Goal: Complete application form

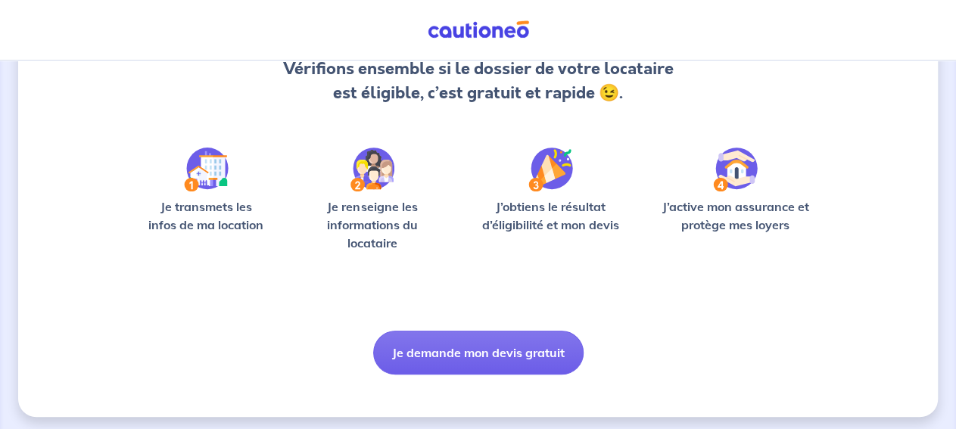
scroll to position [178, 0]
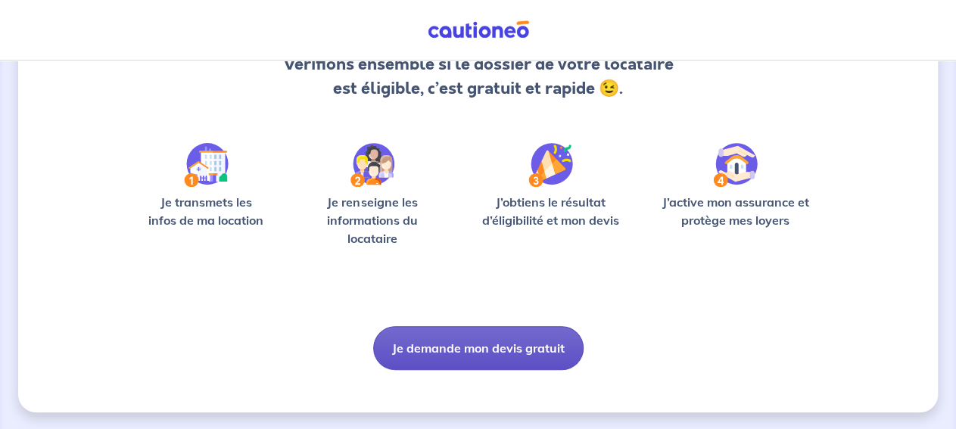
click at [426, 347] on button "Je demande mon devis gratuit" at bounding box center [478, 348] width 210 height 44
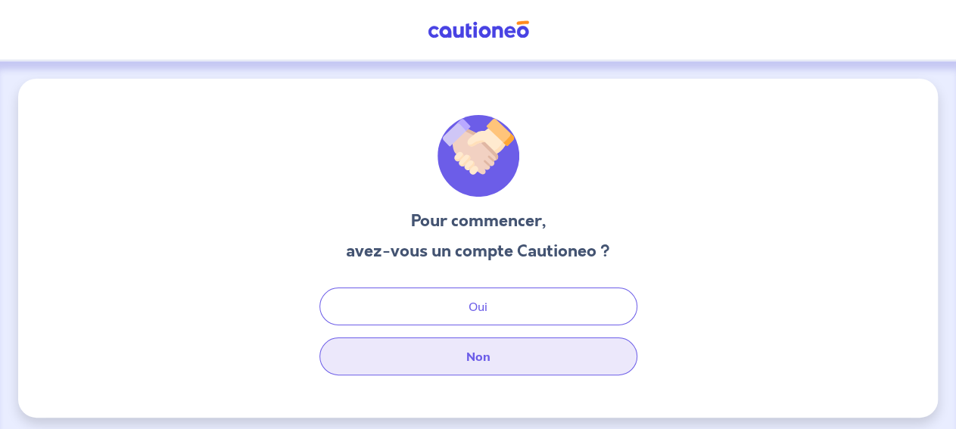
click at [472, 353] on button "Non" at bounding box center [478, 357] width 318 height 38
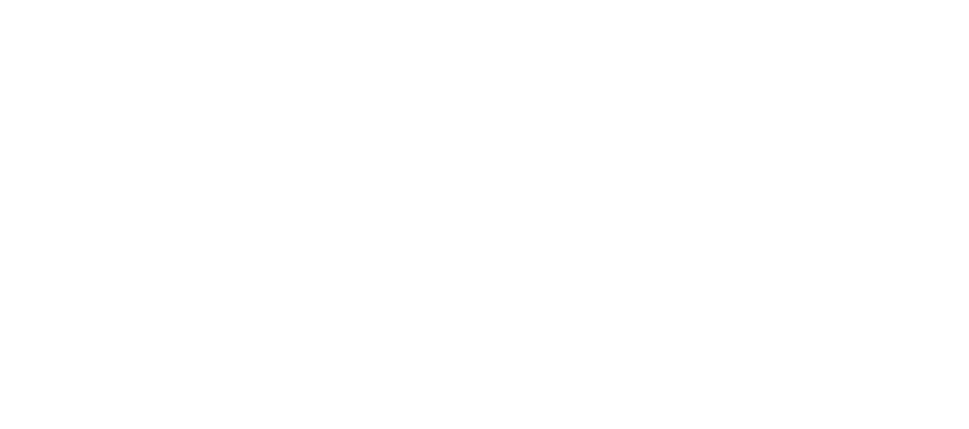
select select "FR"
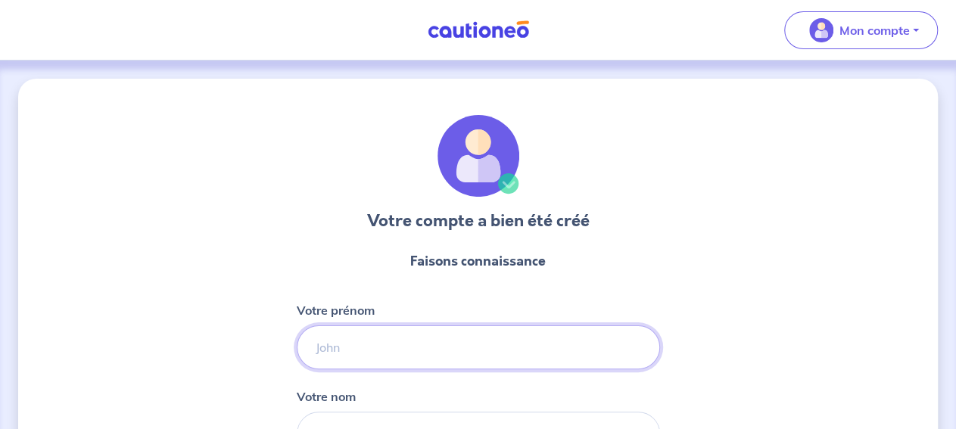
click at [424, 363] on input "Votre prénom" at bounding box center [478, 347] width 363 height 44
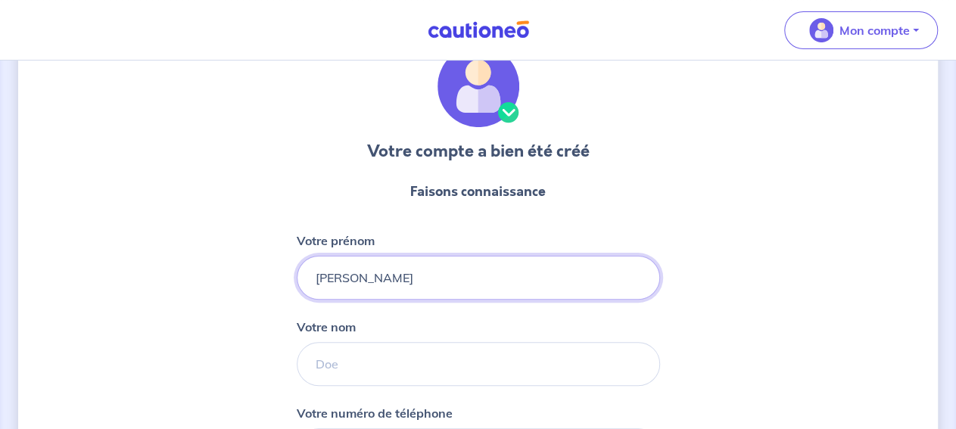
scroll to position [70, 0]
type input "[PERSON_NAME]"
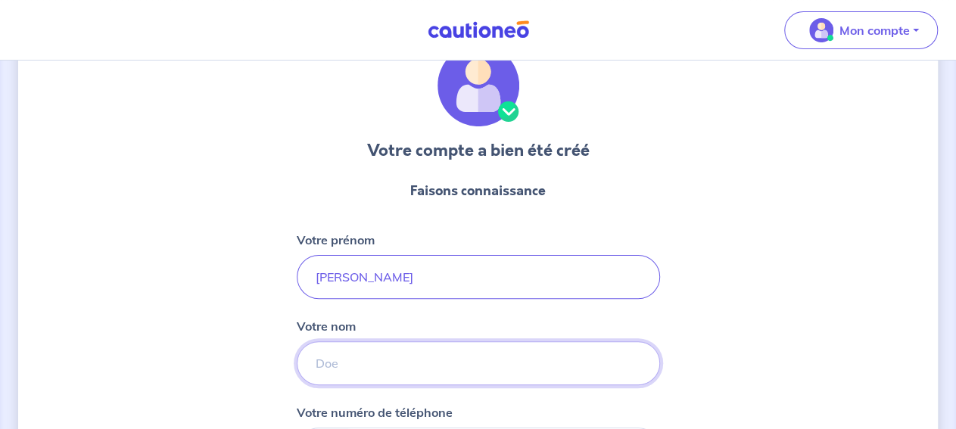
click at [450, 372] on input "Votre nom" at bounding box center [478, 363] width 363 height 44
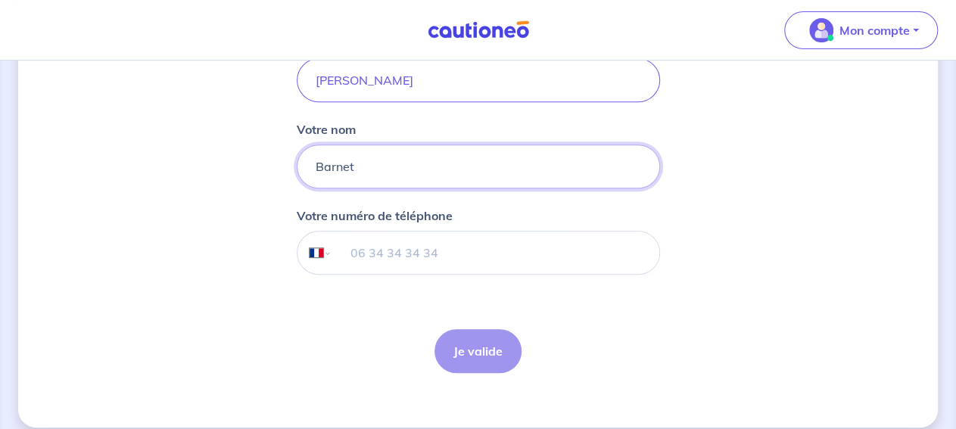
scroll to position [269, 0]
type input "Barnet"
click at [635, 257] on input "tel" at bounding box center [495, 251] width 327 height 42
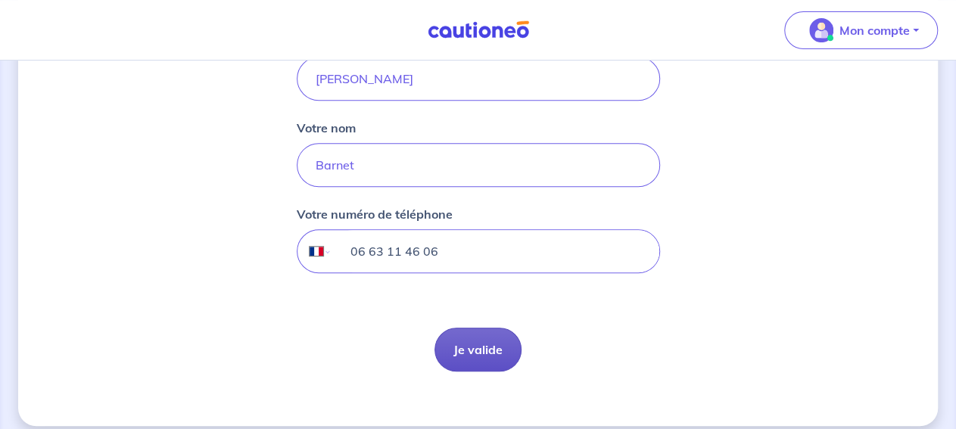
type input "06 63 11 46 06"
click at [499, 338] on button "Je valide" at bounding box center [477, 350] width 87 height 44
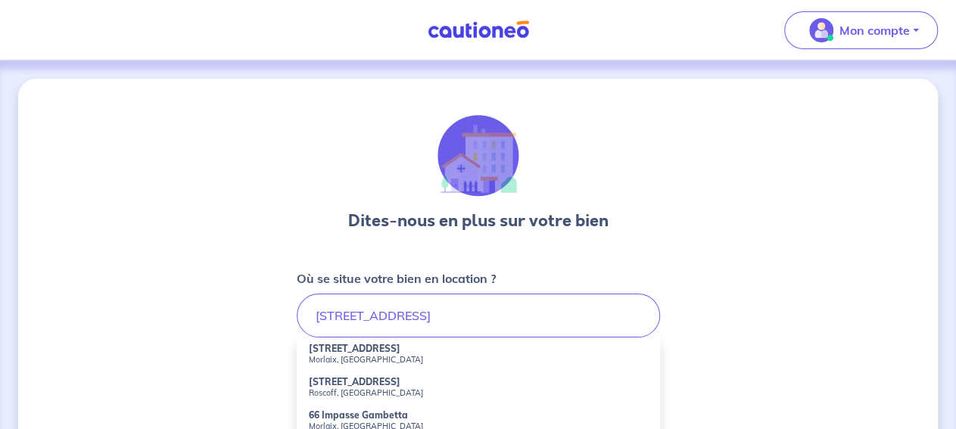
drag, startPoint x: 378, startPoint y: 369, endPoint x: 371, endPoint y: 357, distance: 13.6
click at [371, 357] on li "[STREET_ADDRESS][PERSON_NAME]" at bounding box center [478, 354] width 363 height 33
type input "[STREET_ADDRESS]"
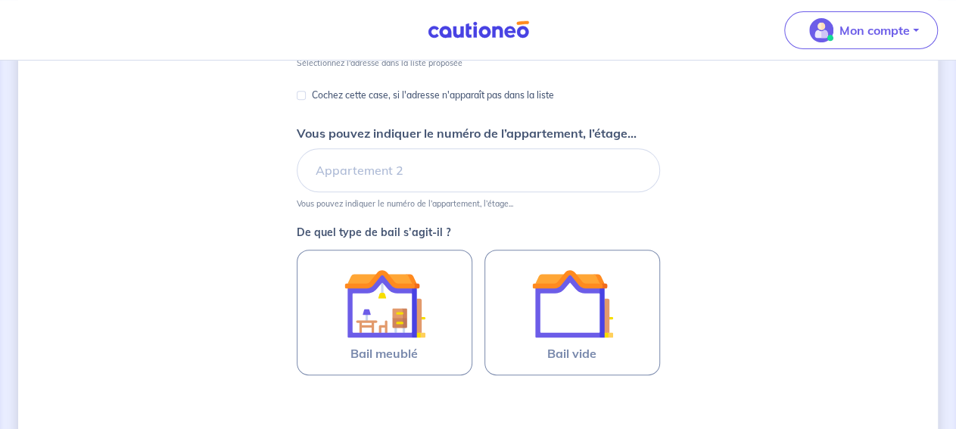
scroll to position [288, 0]
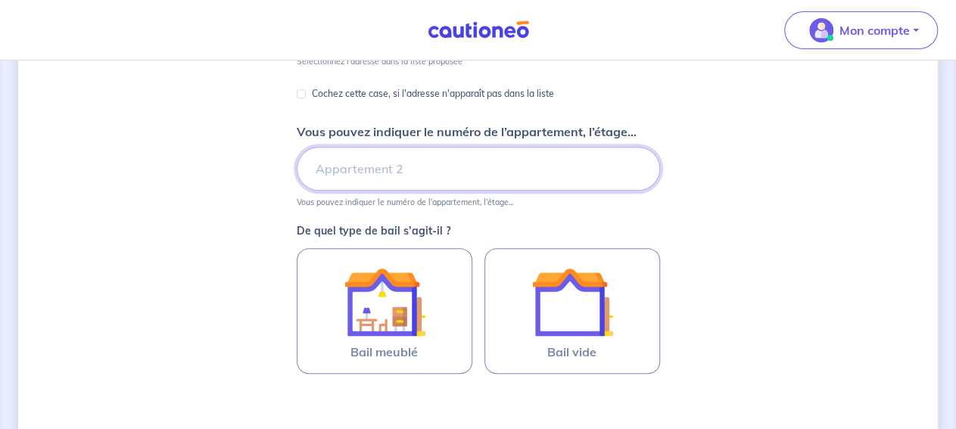
click at [448, 179] on input "Vous pouvez indiquer le numéro de l’appartement, l’étage..." at bounding box center [478, 169] width 363 height 44
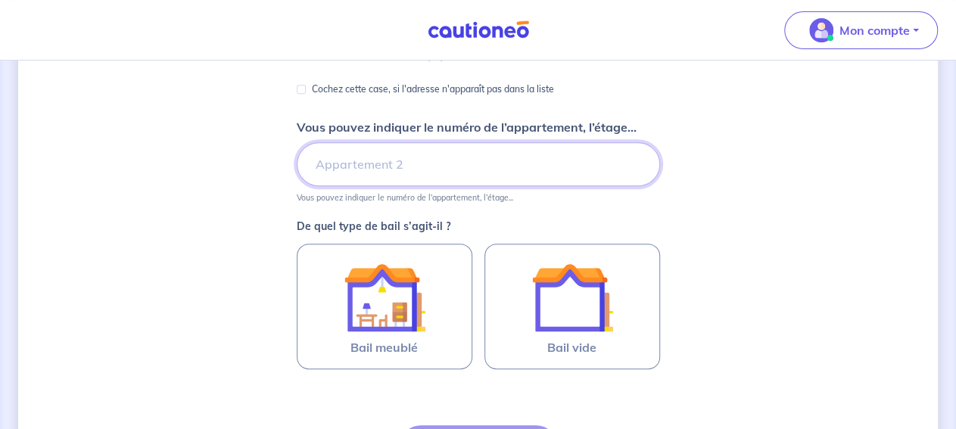
scroll to position [300, 0]
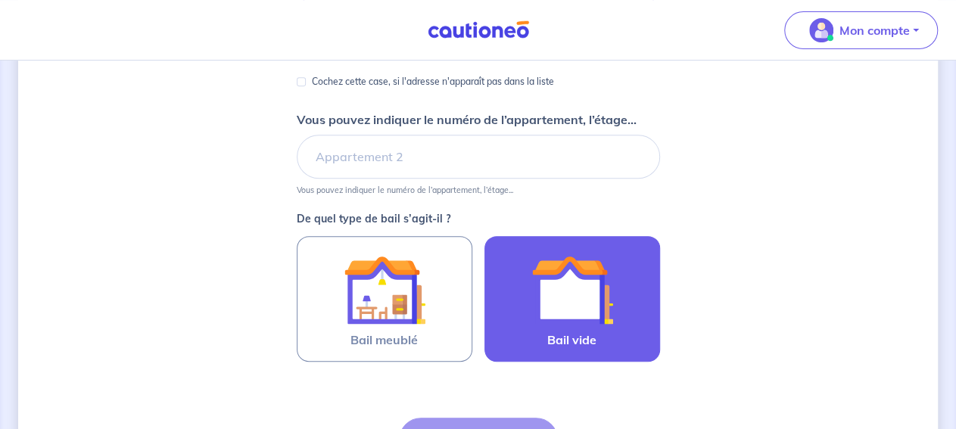
click at [536, 320] on img at bounding box center [572, 290] width 82 height 82
click at [0, 0] on input "Bail vide" at bounding box center [0, 0] width 0 height 0
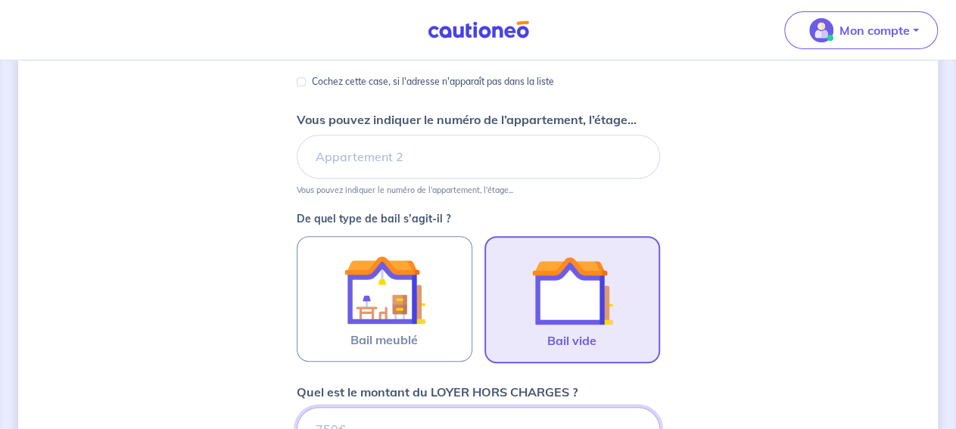
scroll to position [705, 0]
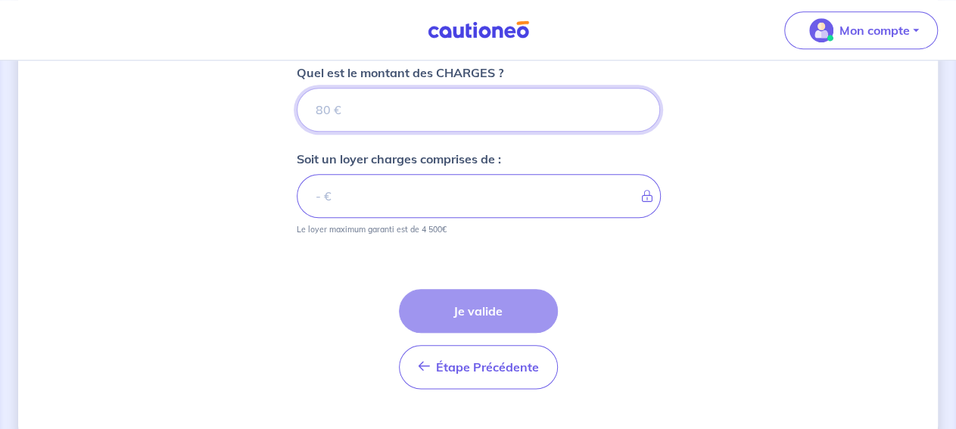
click at [467, 122] on input "Quel est le montant des CHARGES ?" at bounding box center [478, 110] width 363 height 44
type input "50"
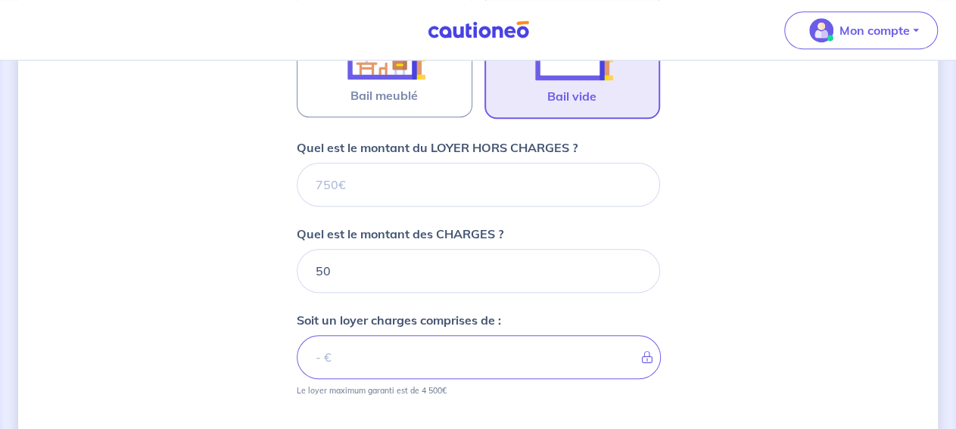
scroll to position [546, 0]
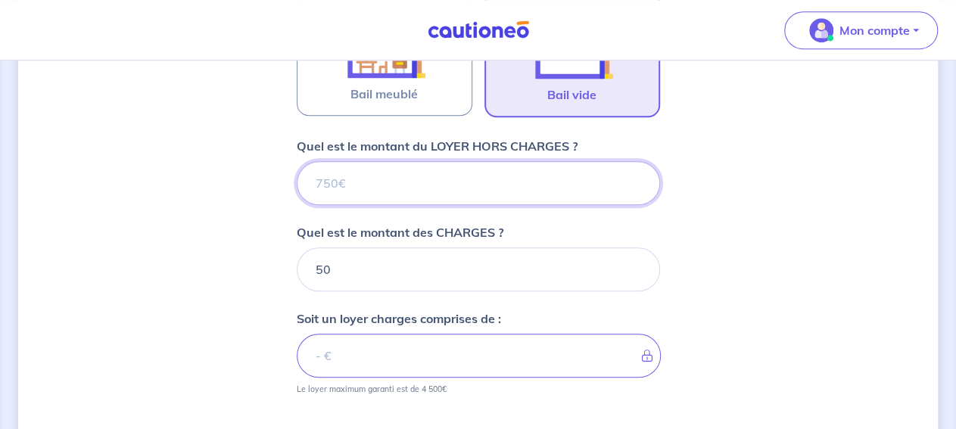
click at [350, 183] on input "Quel est le montant du LOYER HORS CHARGES ?" at bounding box center [478, 183] width 363 height 44
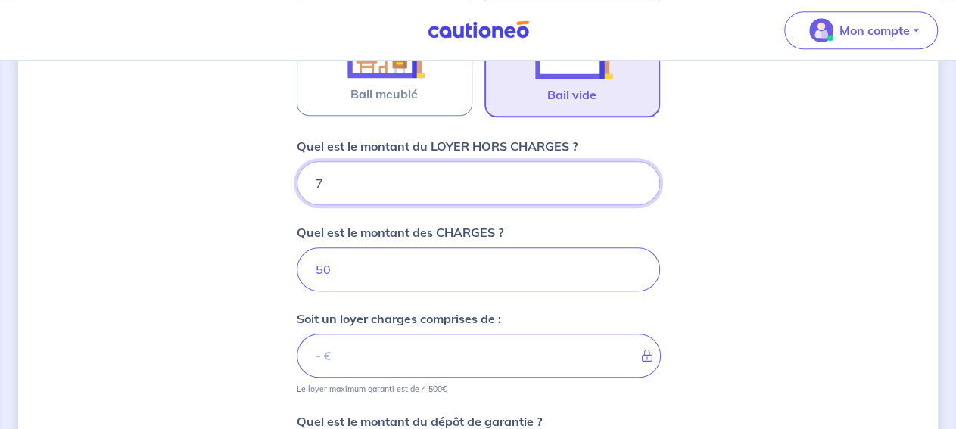
type input "75"
type input "125"
type input "750"
type input "800"
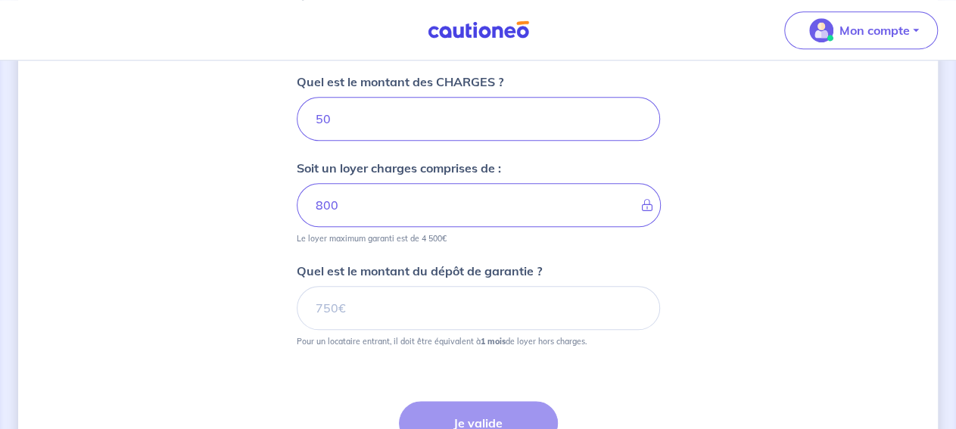
scroll to position [701, 0]
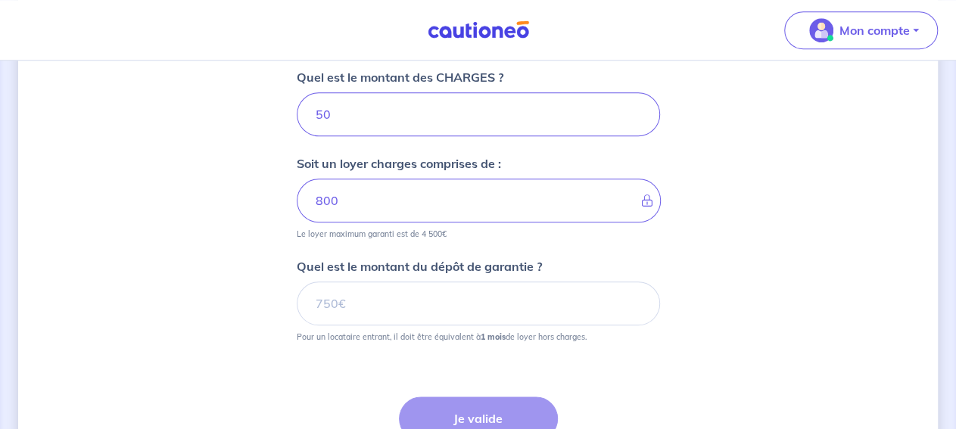
type input "750"
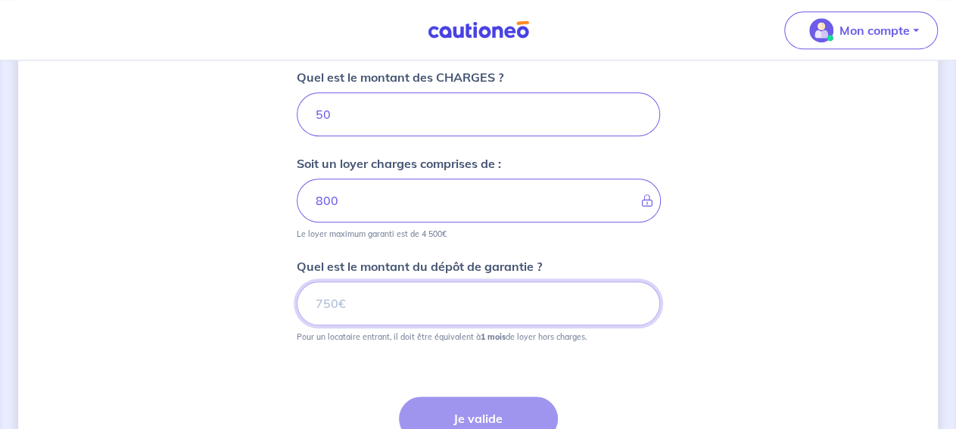
click at [496, 298] on input "Quel est le montant du dépôt de garantie ?" at bounding box center [478, 304] width 363 height 44
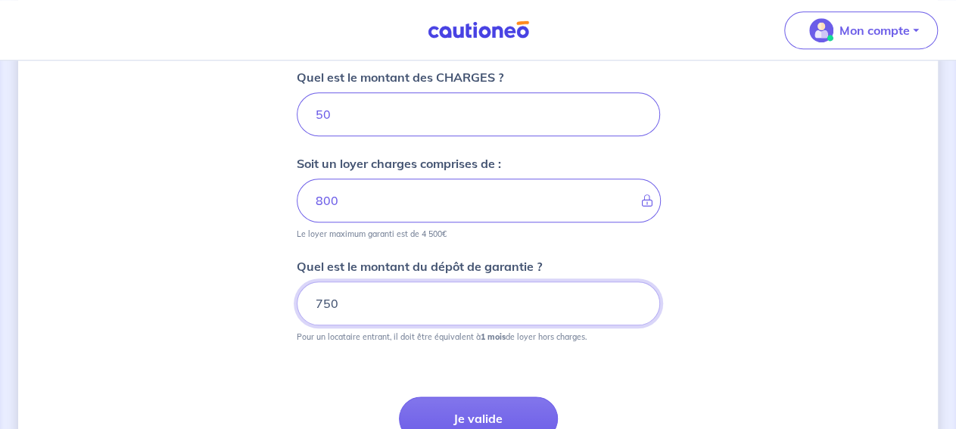
type input "750"
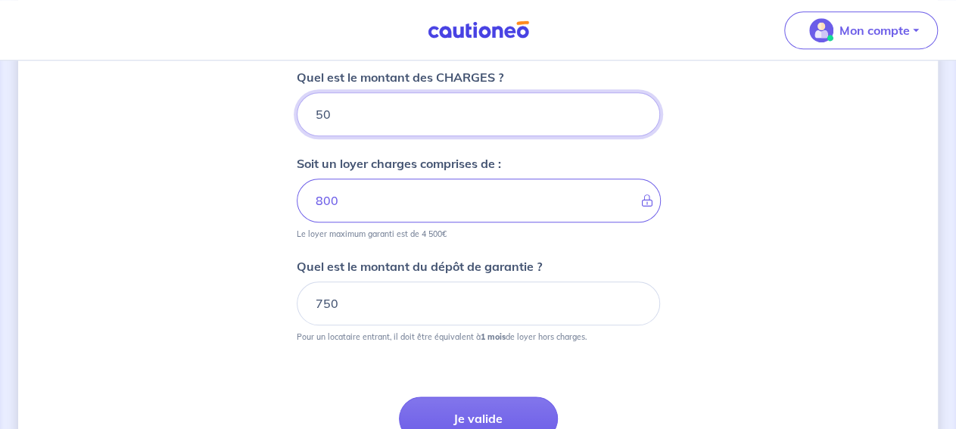
drag, startPoint x: 345, startPoint y: 106, endPoint x: 299, endPoint y: 112, distance: 46.6
click at [299, 112] on input "50" at bounding box center [478, 114] width 363 height 44
type input "30"
type input "780"
type input "30"
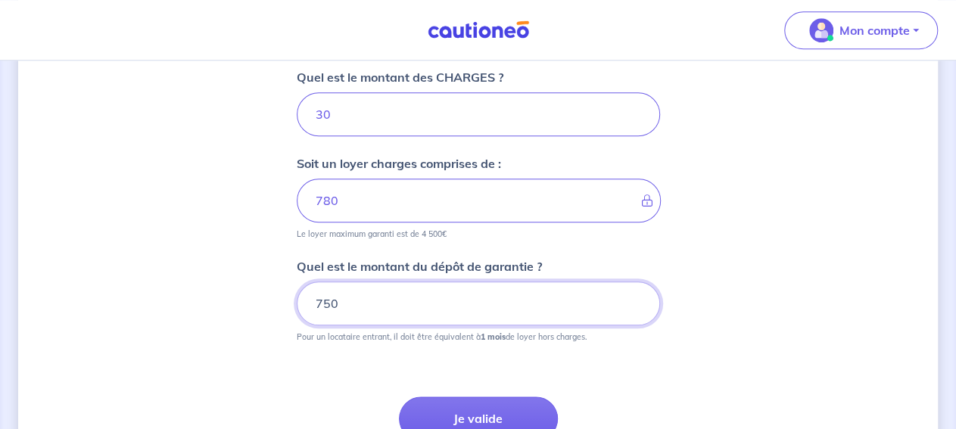
drag, startPoint x: 316, startPoint y: 303, endPoint x: 325, endPoint y: 303, distance: 9.1
click at [325, 303] on input "750" at bounding box center [478, 304] width 363 height 44
click at [344, 298] on input "750" at bounding box center [478, 304] width 363 height 44
drag, startPoint x: 344, startPoint y: 295, endPoint x: 621, endPoint y: 245, distance: 281.5
click at [621, 282] on input "750" at bounding box center [478, 304] width 363 height 44
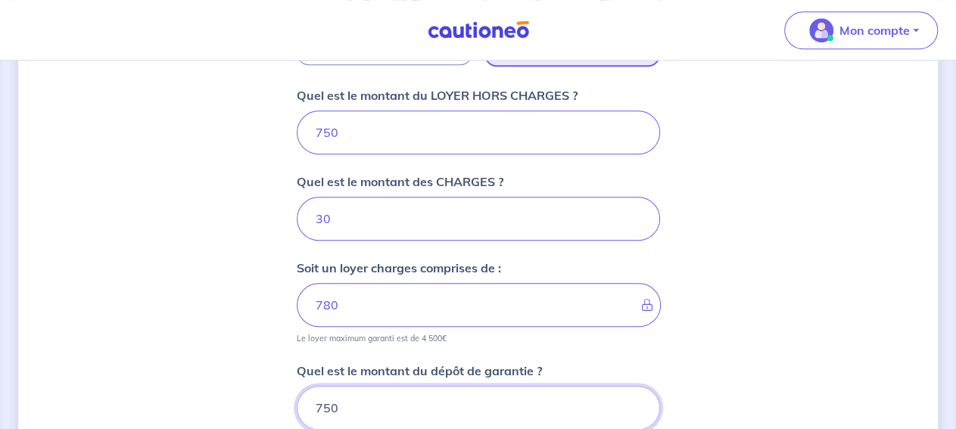
scroll to position [595, 0]
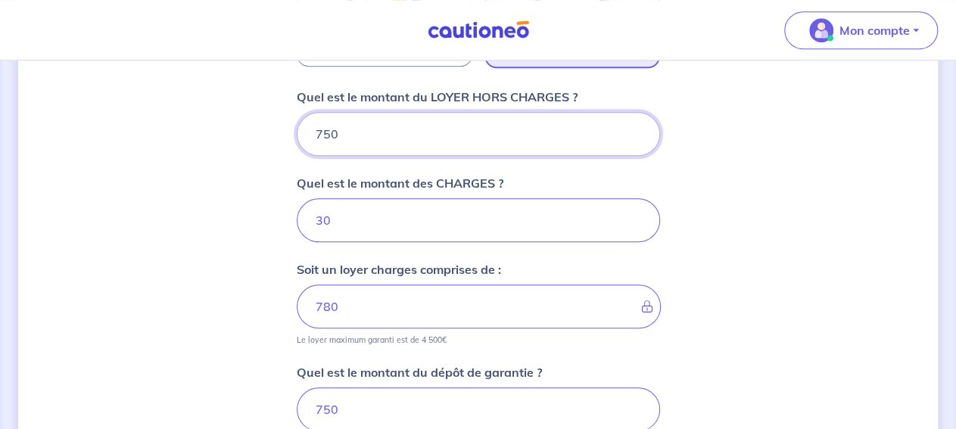
drag, startPoint x: 375, startPoint y: 140, endPoint x: 294, endPoint y: 127, distance: 82.0
click at [297, 127] on input "750" at bounding box center [478, 134] width 363 height 44
type input "77"
type input "107"
type input "770"
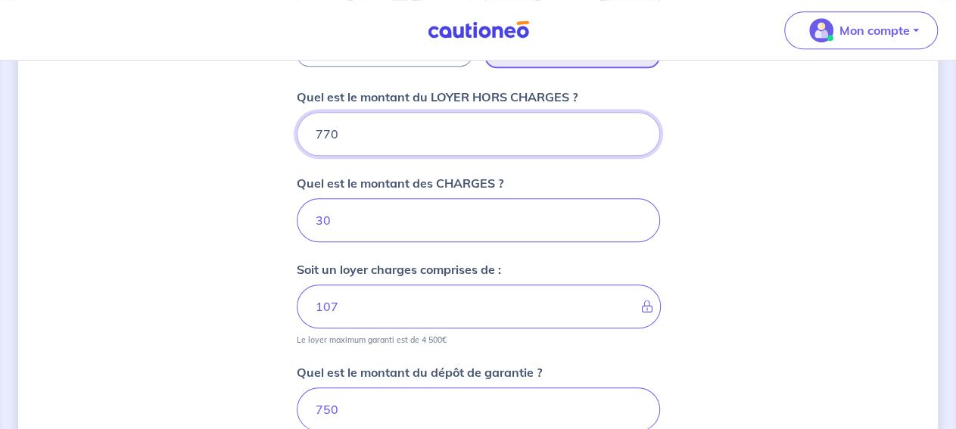
type input "800"
type input "770"
click at [341, 401] on input "750" at bounding box center [478, 410] width 363 height 44
drag, startPoint x: 341, startPoint y: 401, endPoint x: 324, endPoint y: 401, distance: 16.7
click at [324, 401] on input "750" at bounding box center [478, 410] width 363 height 44
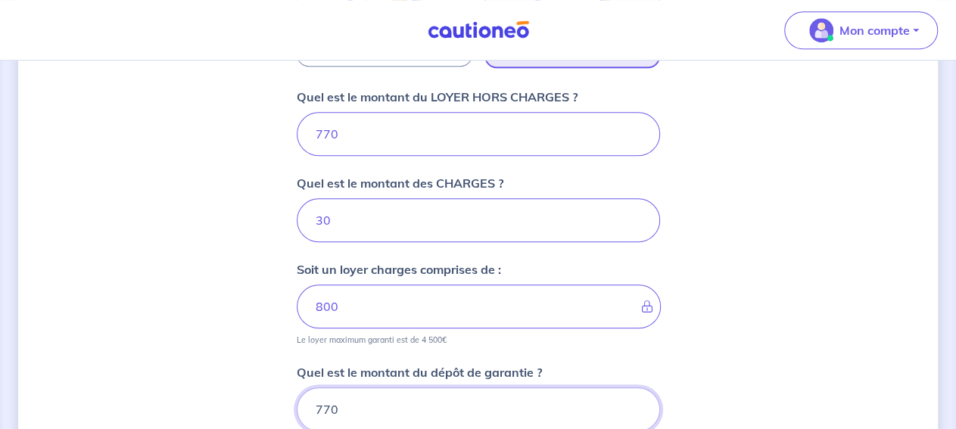
type input "770"
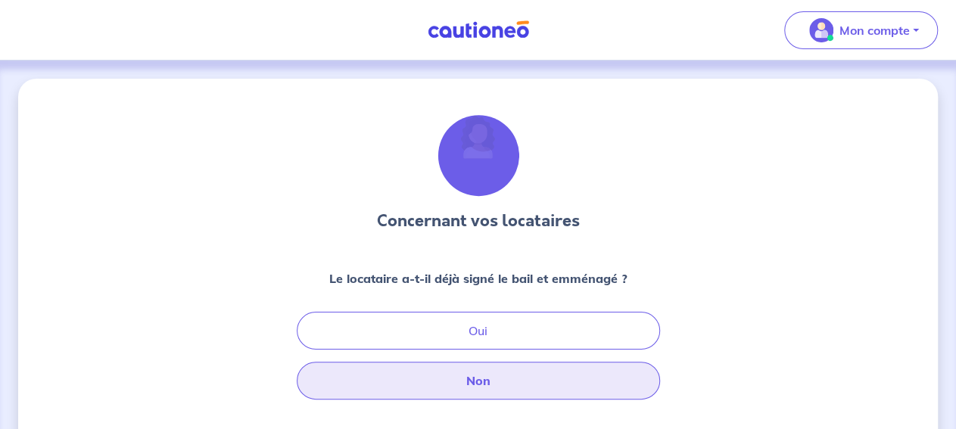
click at [512, 375] on button "Non" at bounding box center [478, 381] width 363 height 38
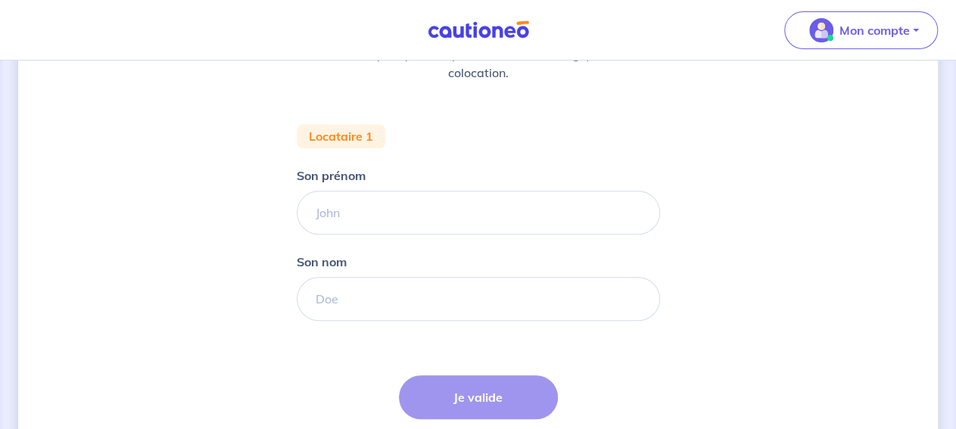
scroll to position [244, 0]
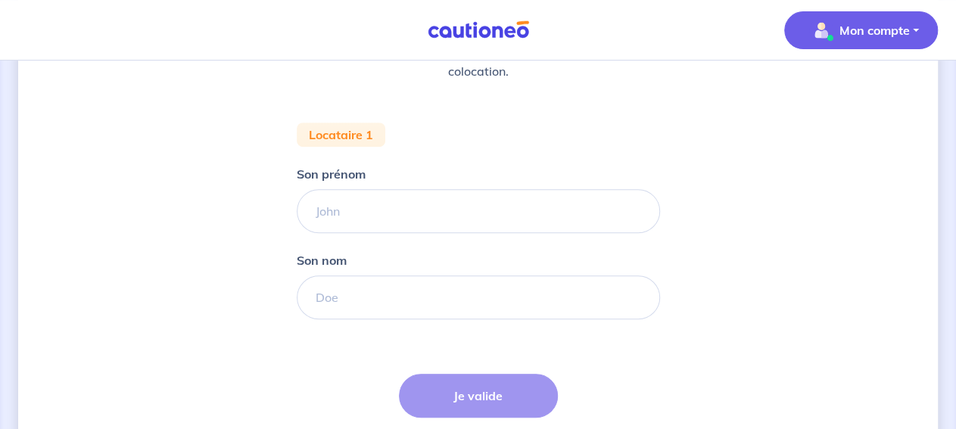
click at [861, 21] on p "Mon compte" at bounding box center [874, 30] width 70 height 18
click at [860, 94] on link "Mes informations" at bounding box center [846, 94] width 122 height 24
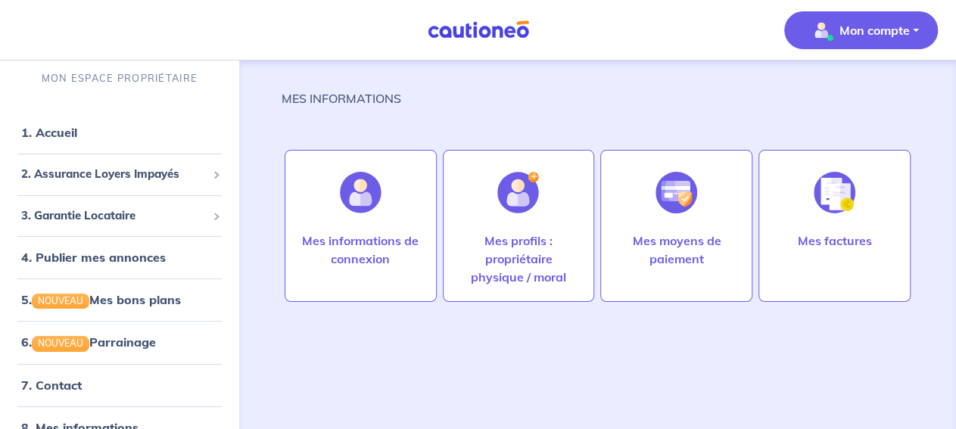
scroll to position [9, 0]
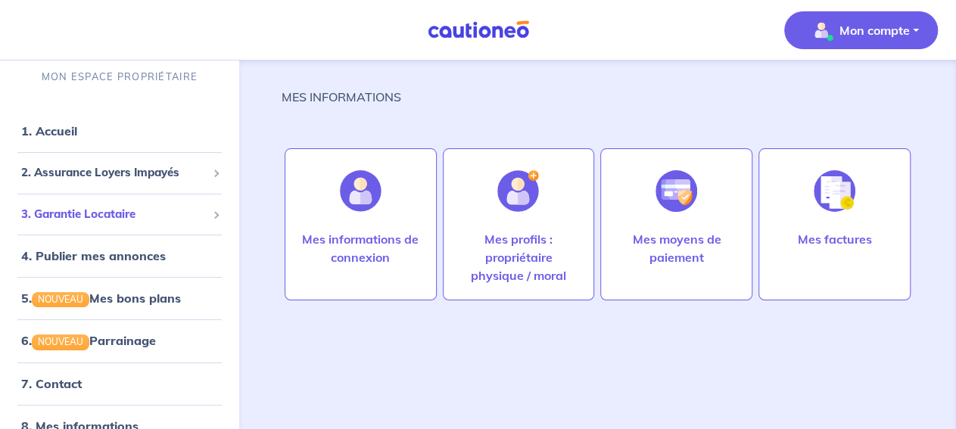
click at [141, 215] on span "3. Garantie Locataire" at bounding box center [113, 214] width 185 height 17
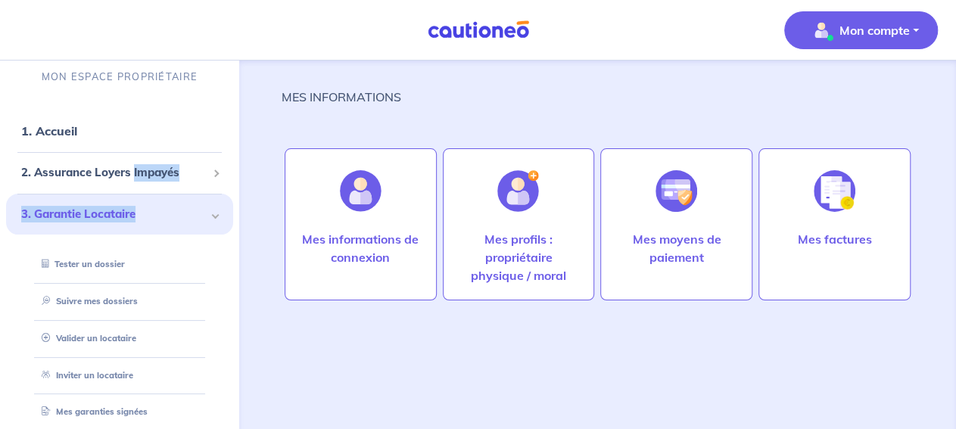
drag, startPoint x: 141, startPoint y: 215, endPoint x: 135, endPoint y: 171, distance: 44.3
click at [135, 206] on span "3. Garantie Locataire" at bounding box center [113, 214] width 185 height 17
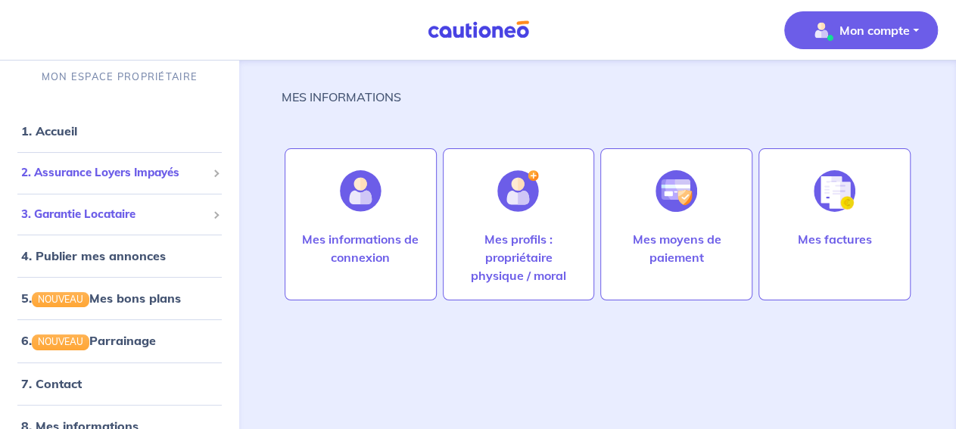
click at [135, 171] on span "2. Assurance Loyers Impayés" at bounding box center [113, 172] width 185 height 17
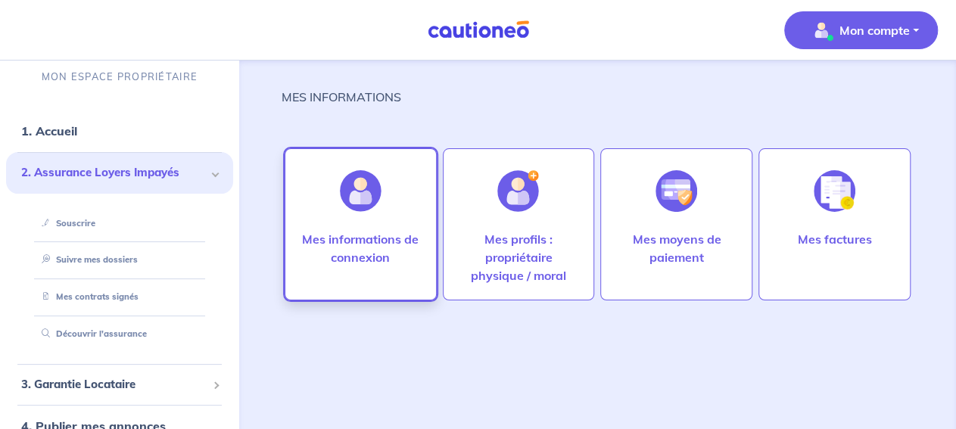
click at [405, 279] on div "Mes informations de connexion" at bounding box center [360, 263] width 145 height 67
